Goal: Find specific page/section: Find specific page/section

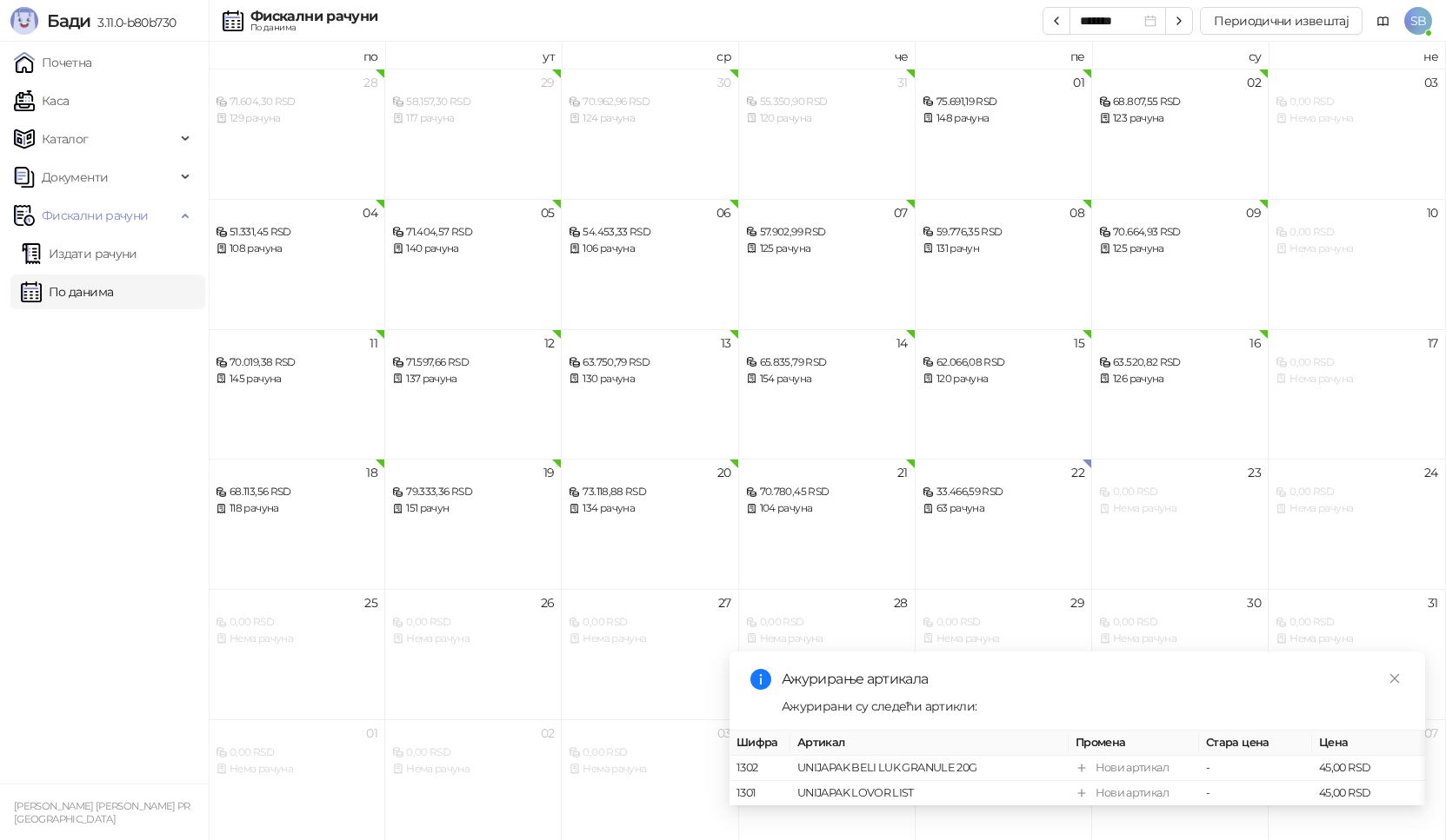
click at [76, 66] on link "Почетна" at bounding box center [53, 62] width 78 height 35
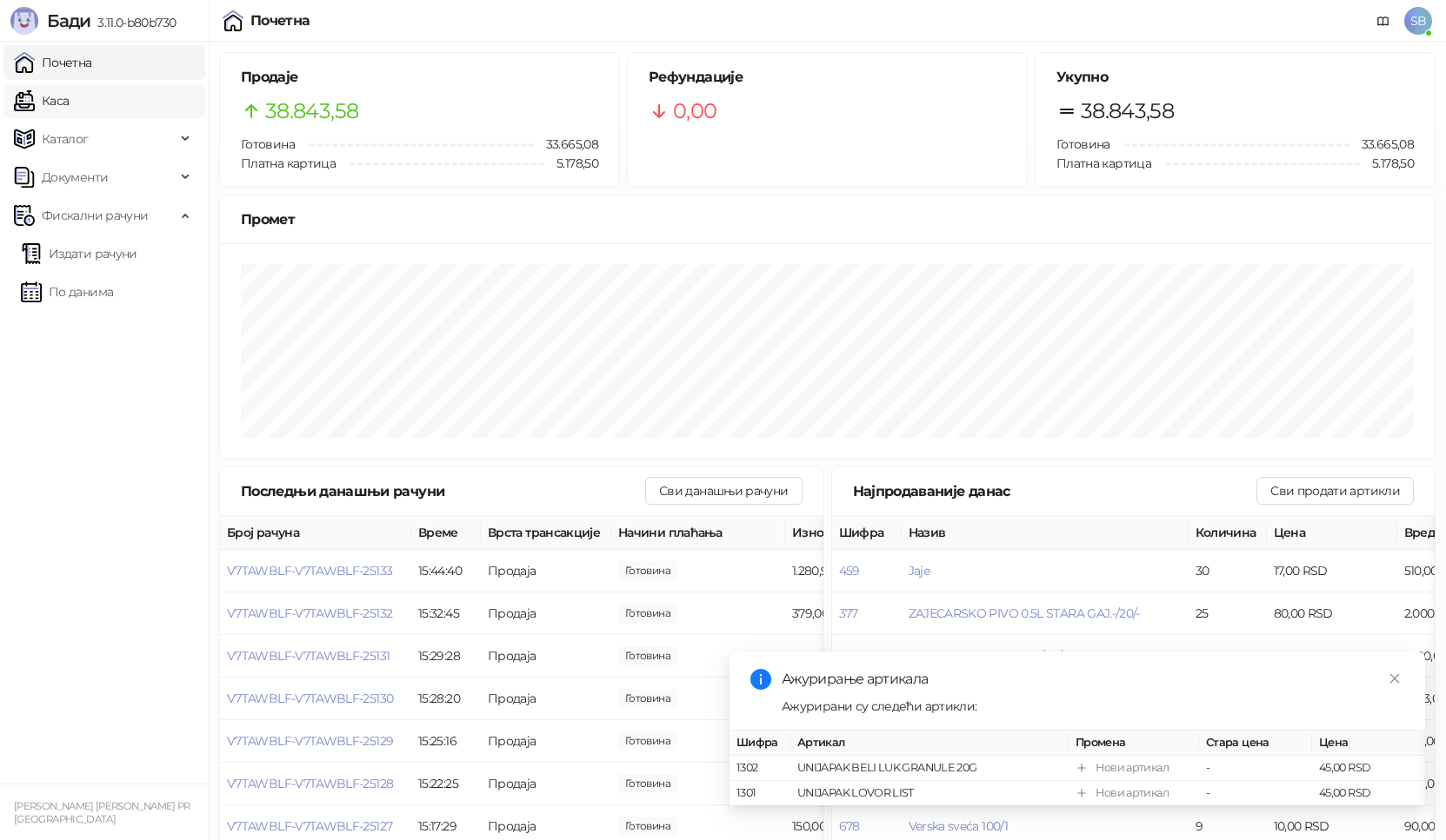
click at [66, 107] on link "Каса" at bounding box center [41, 100] width 54 height 35
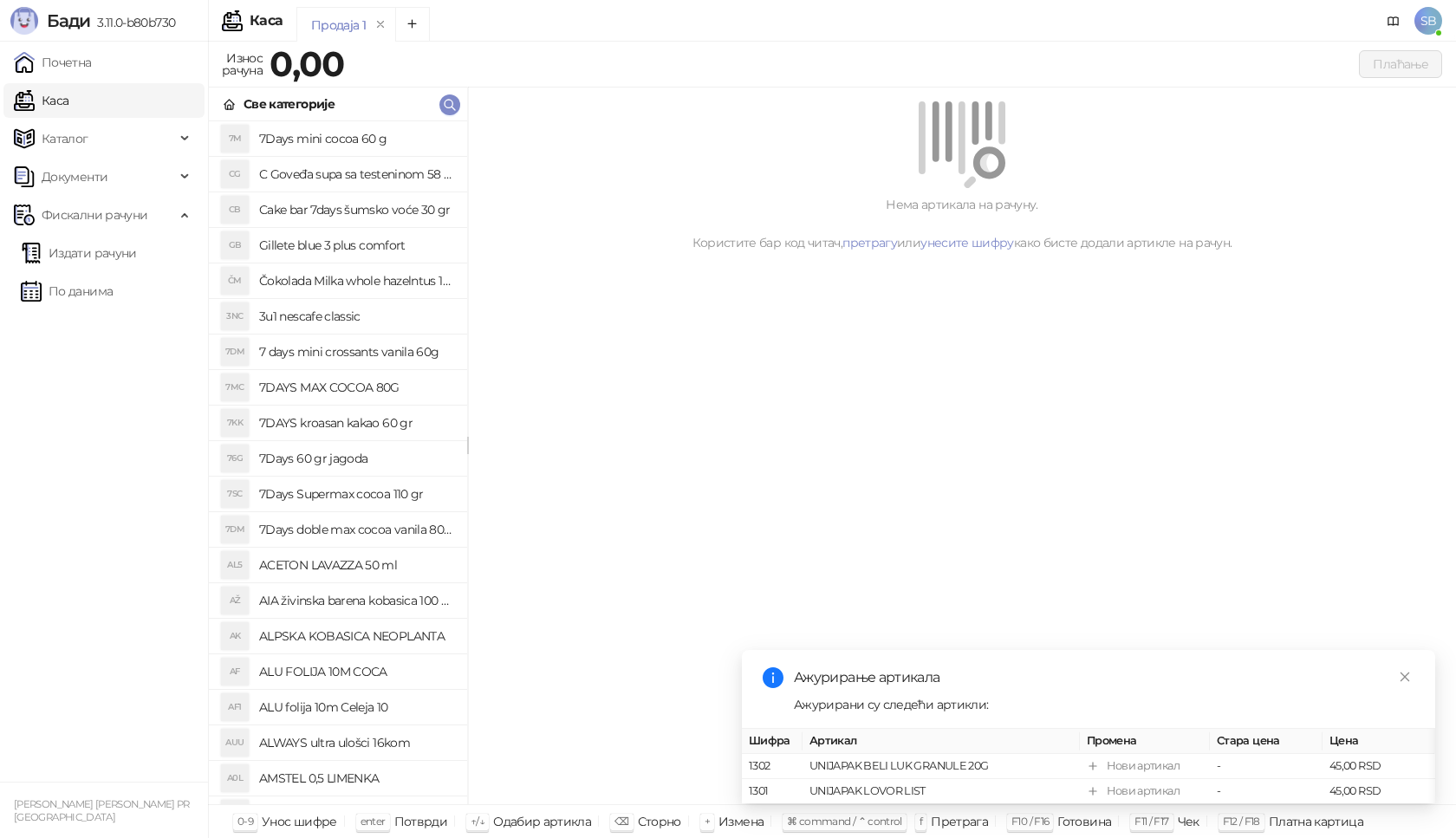
click at [49, 109] on link "Каса" at bounding box center [41, 100] width 54 height 35
click at [71, 62] on link "Почетна" at bounding box center [52, 62] width 78 height 35
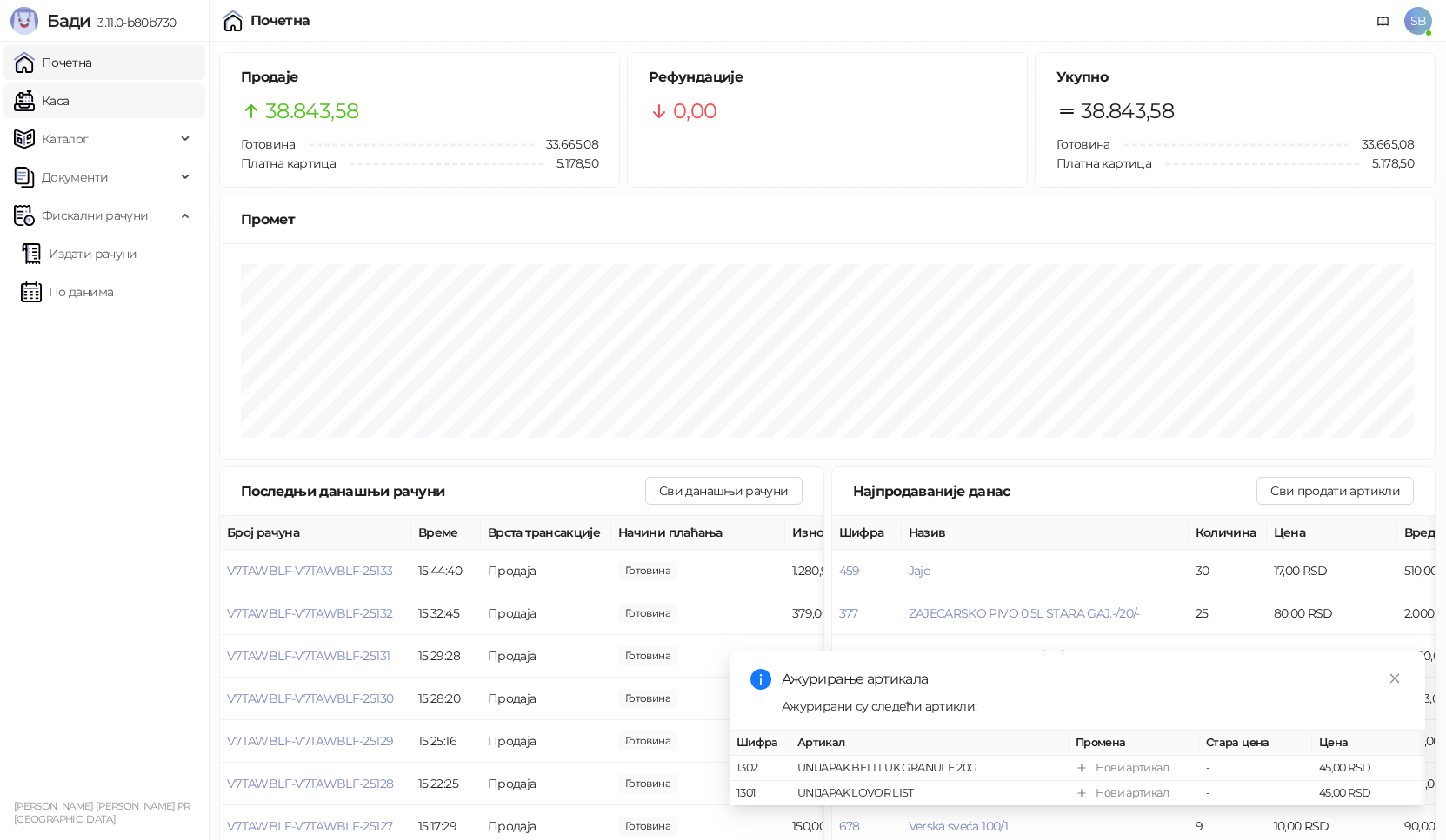
click at [56, 100] on link "Каса" at bounding box center [41, 100] width 54 height 35
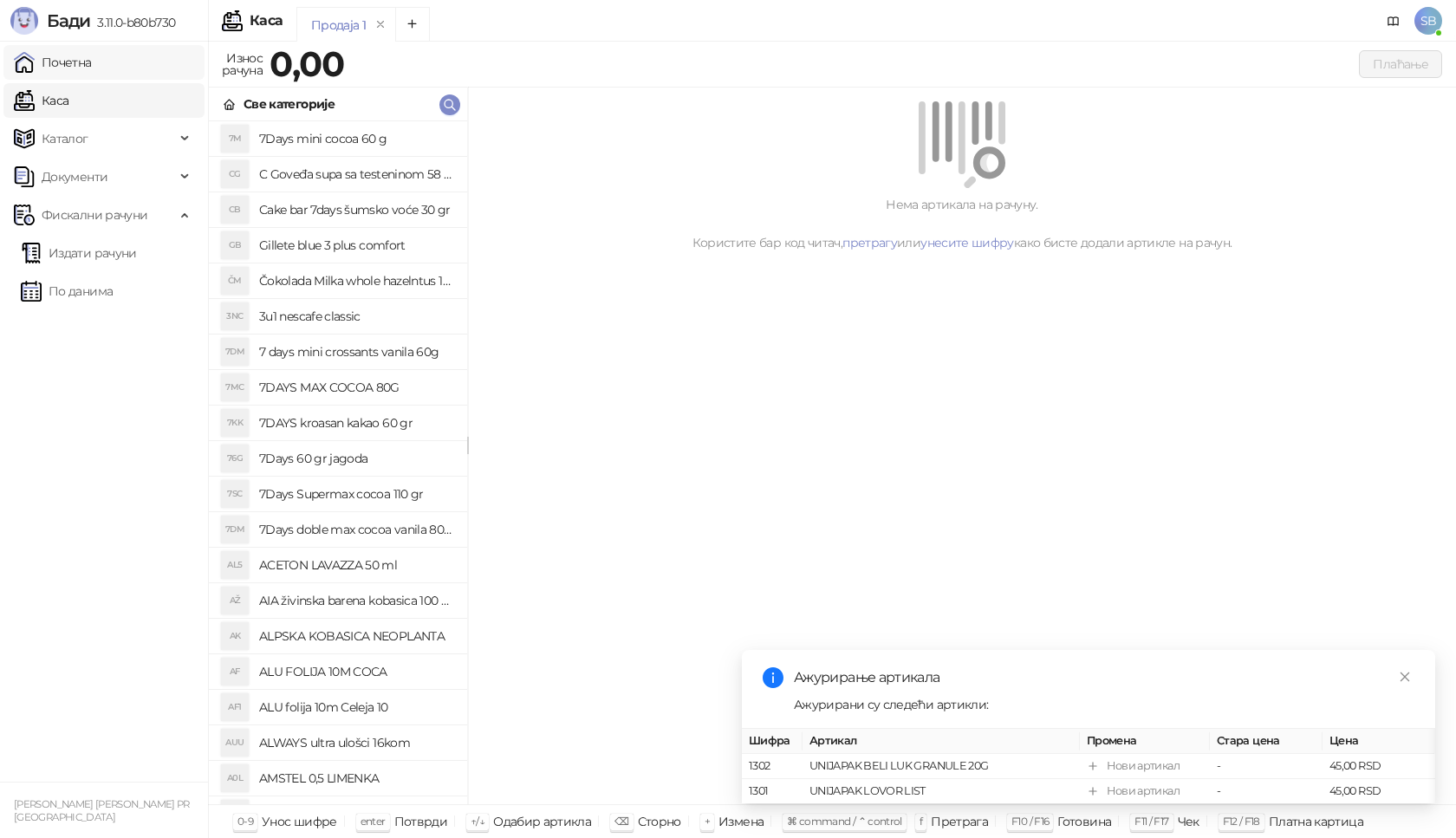
click at [83, 63] on link "Почетна" at bounding box center [52, 62] width 78 height 35
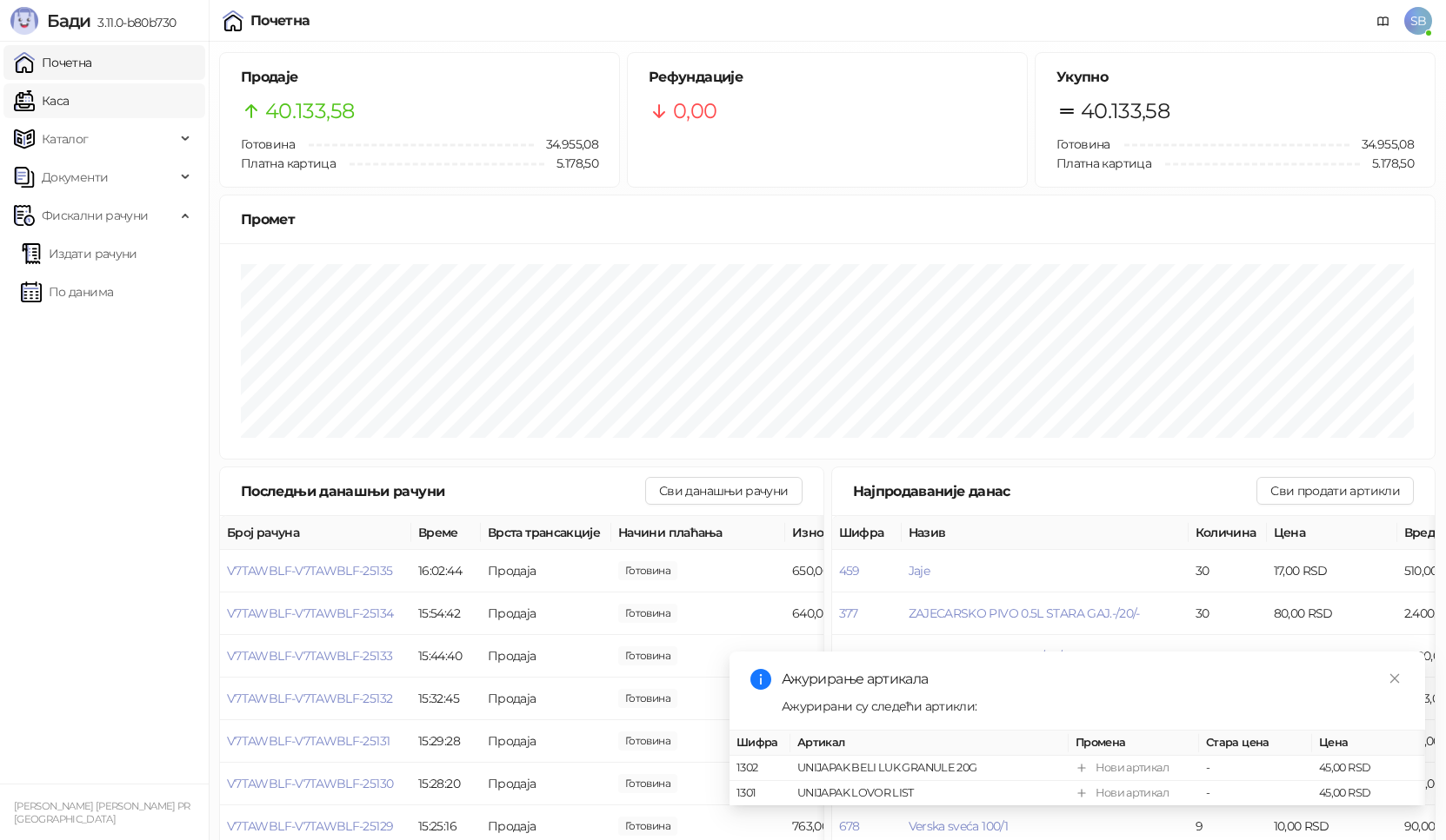
click at [47, 97] on link "Каса" at bounding box center [41, 100] width 54 height 35
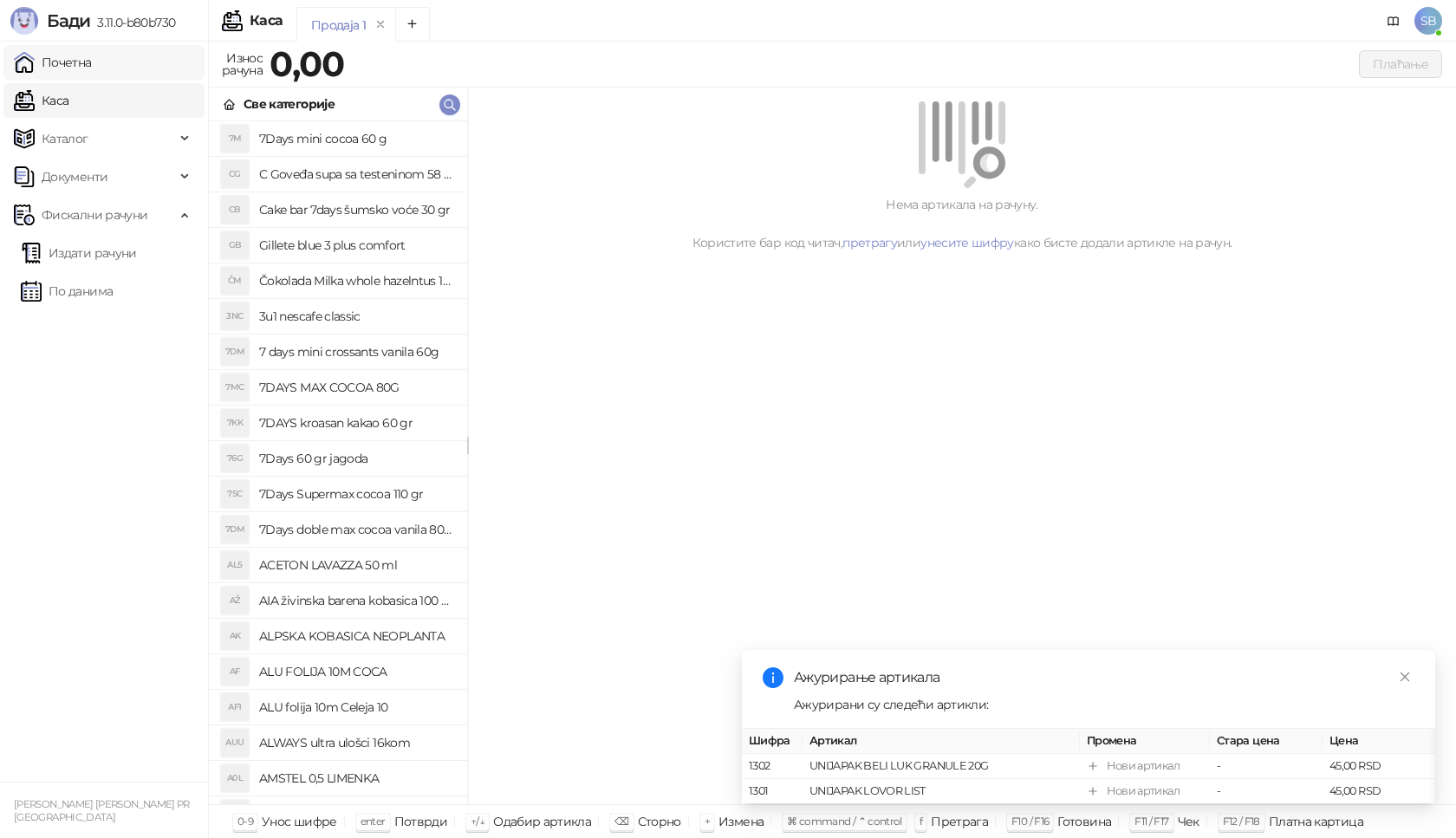
click at [67, 70] on link "Почетна" at bounding box center [52, 62] width 78 height 35
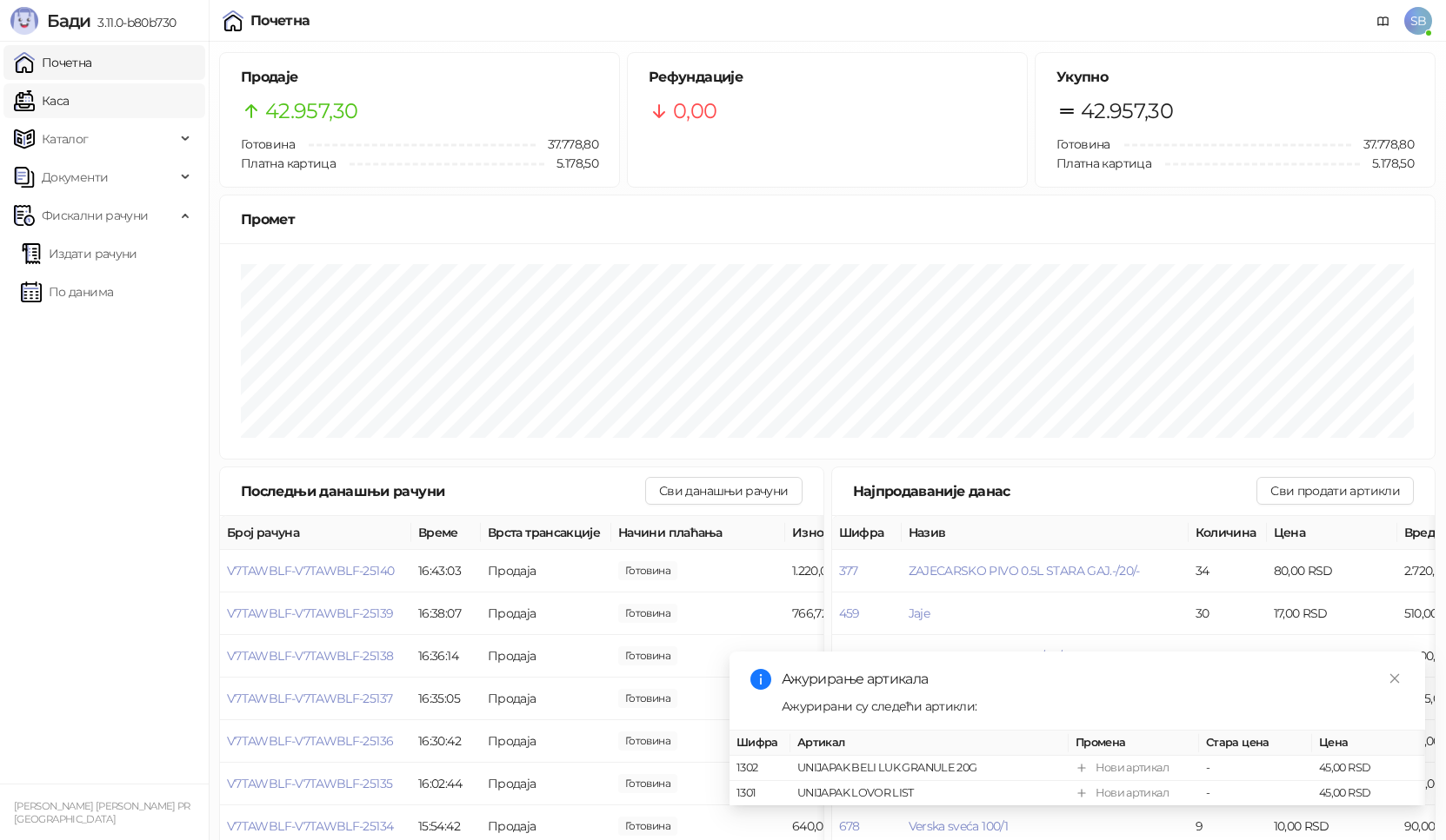
click at [63, 103] on link "Каса" at bounding box center [41, 100] width 54 height 35
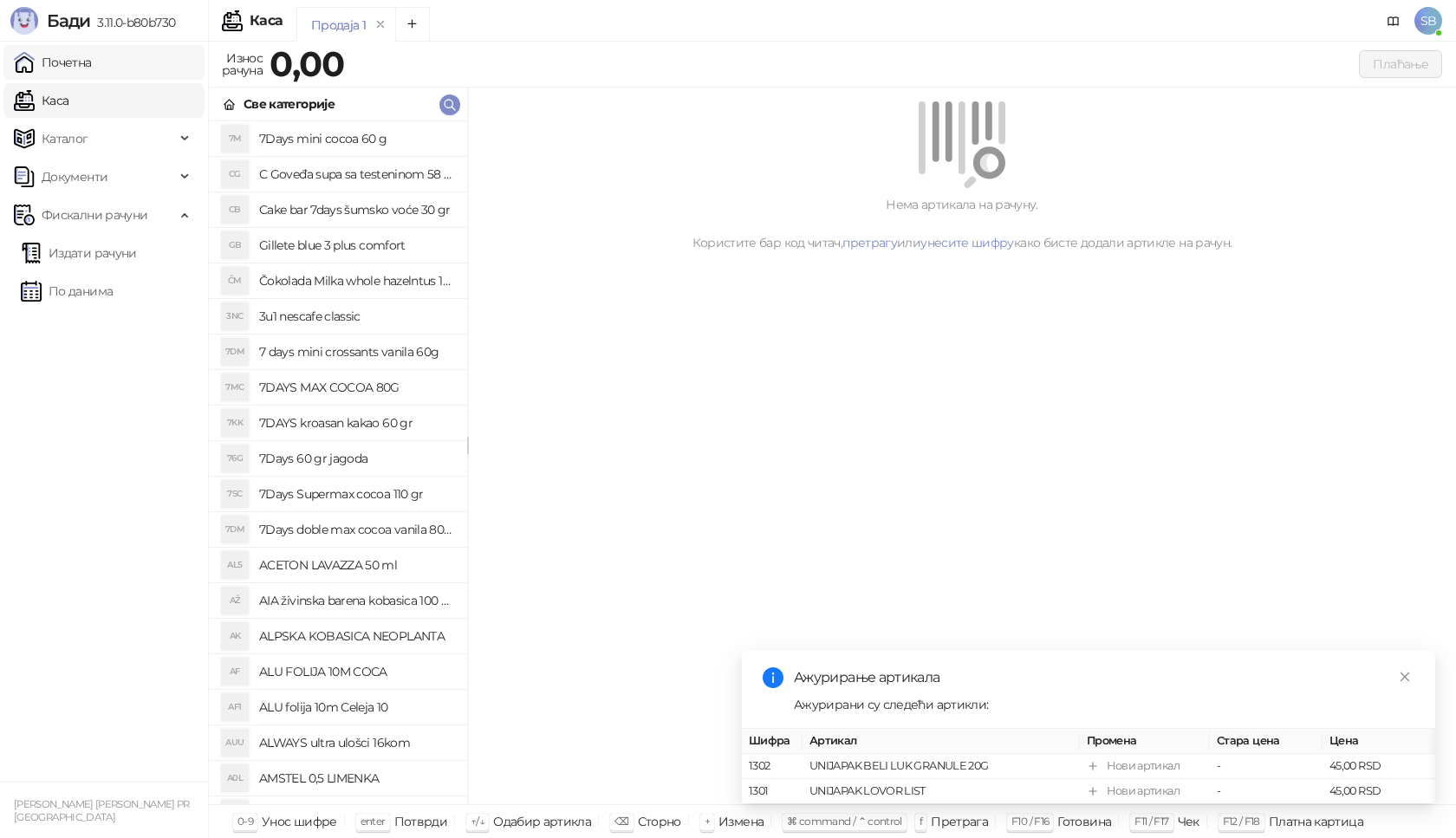
click at [71, 65] on link "Почетна" at bounding box center [52, 62] width 78 height 35
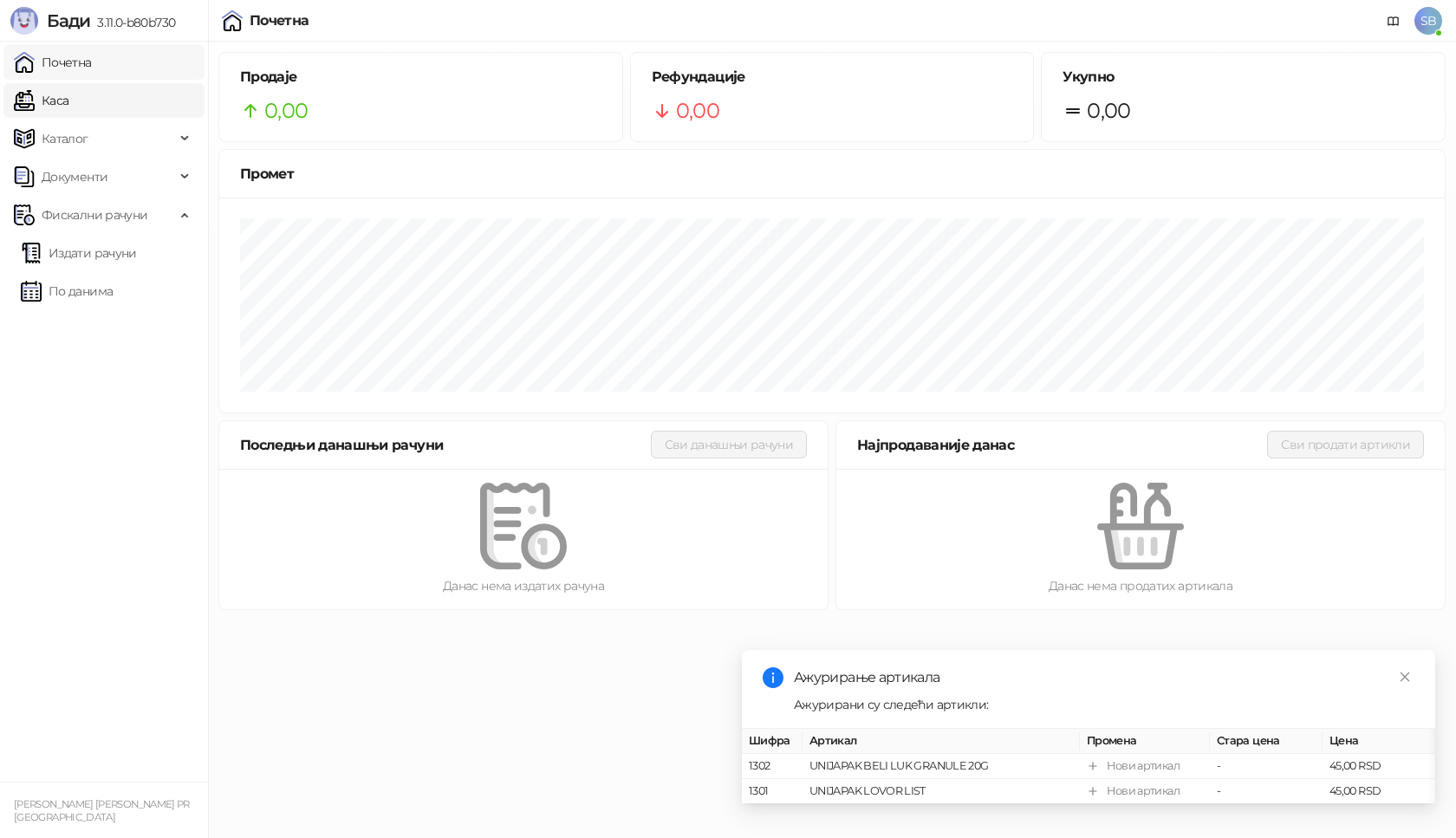
click at [71, 65] on link "Почетна" at bounding box center [52, 62] width 78 height 35
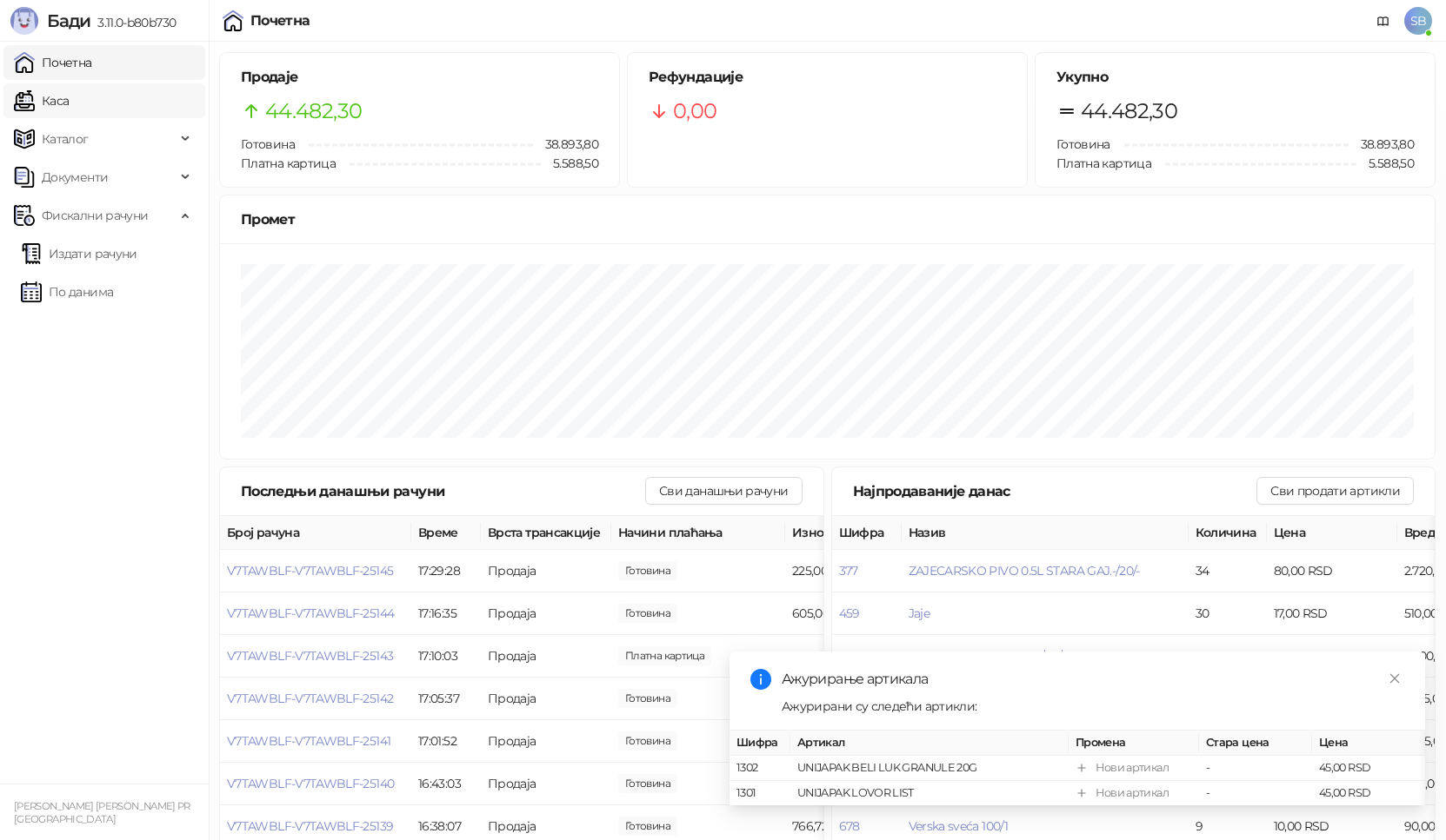
click at [68, 110] on link "Каса" at bounding box center [41, 100] width 54 height 35
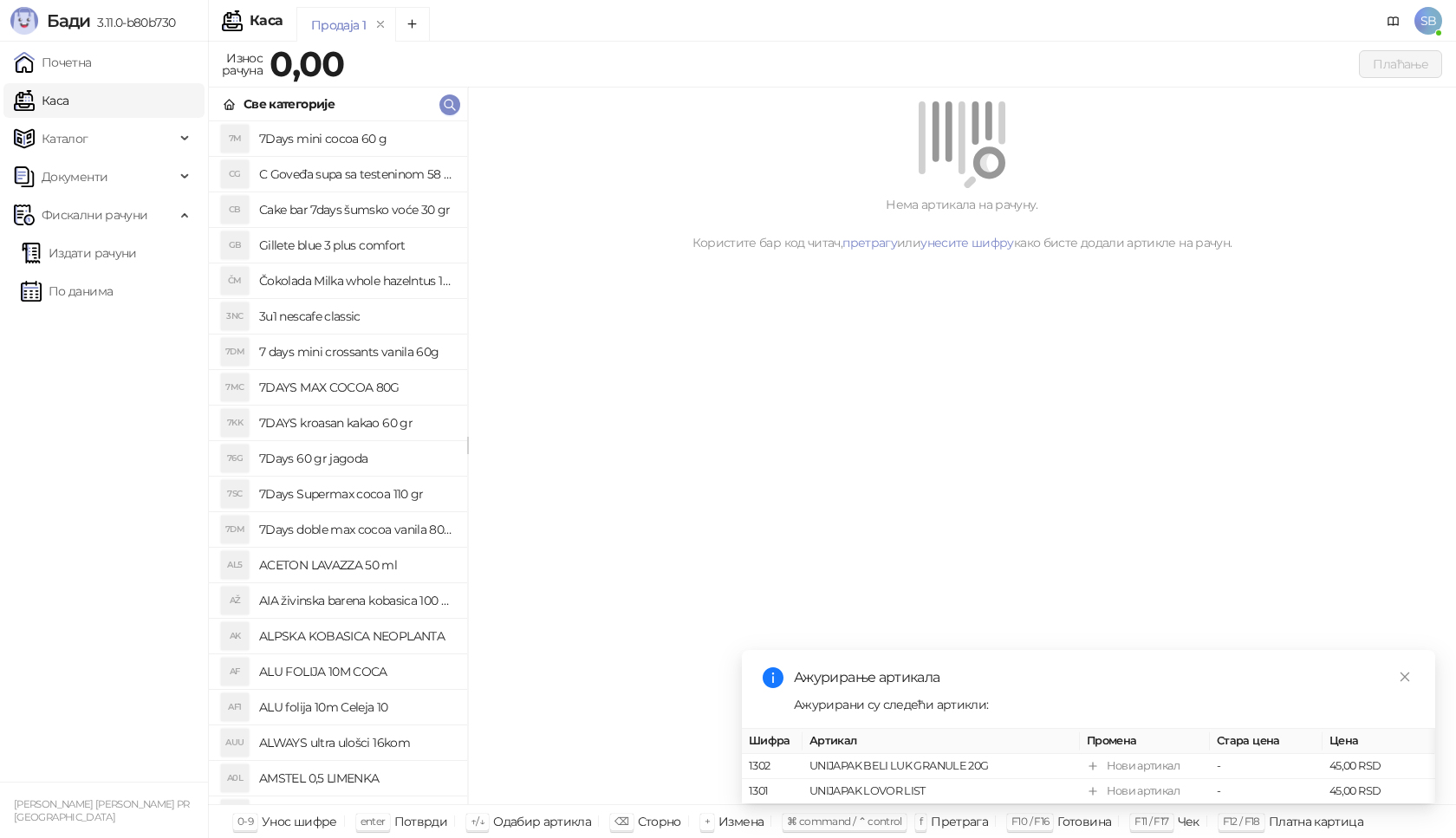
click at [56, 99] on link "Каса" at bounding box center [41, 100] width 54 height 35
click at [64, 72] on link "Почетна" at bounding box center [52, 62] width 78 height 35
